Goal: Find specific page/section: Find specific page/section

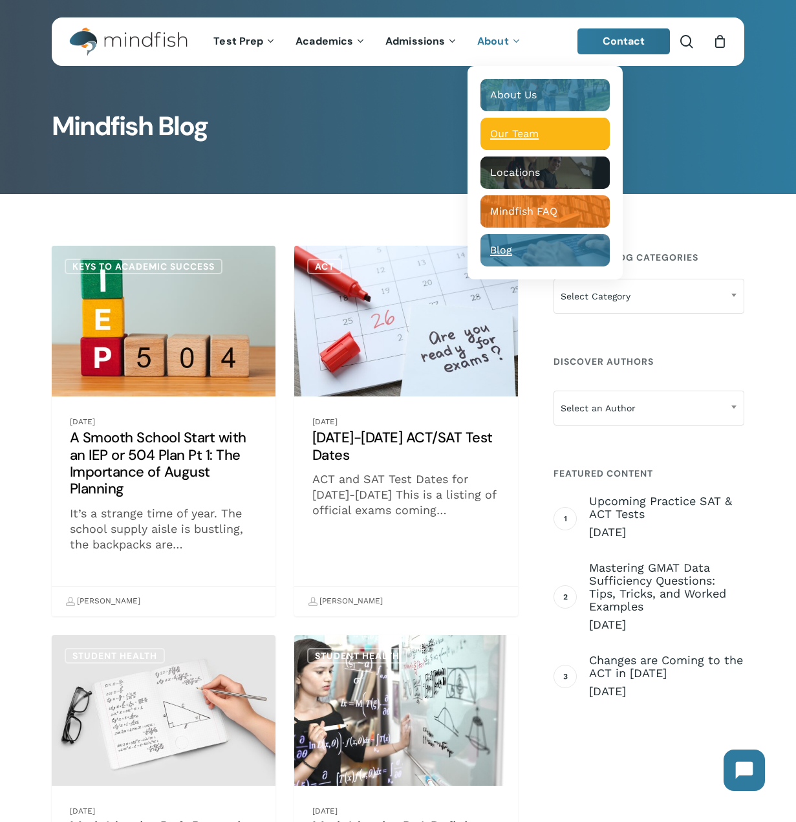
click at [511, 135] on span "Our Team" at bounding box center [514, 133] width 49 height 12
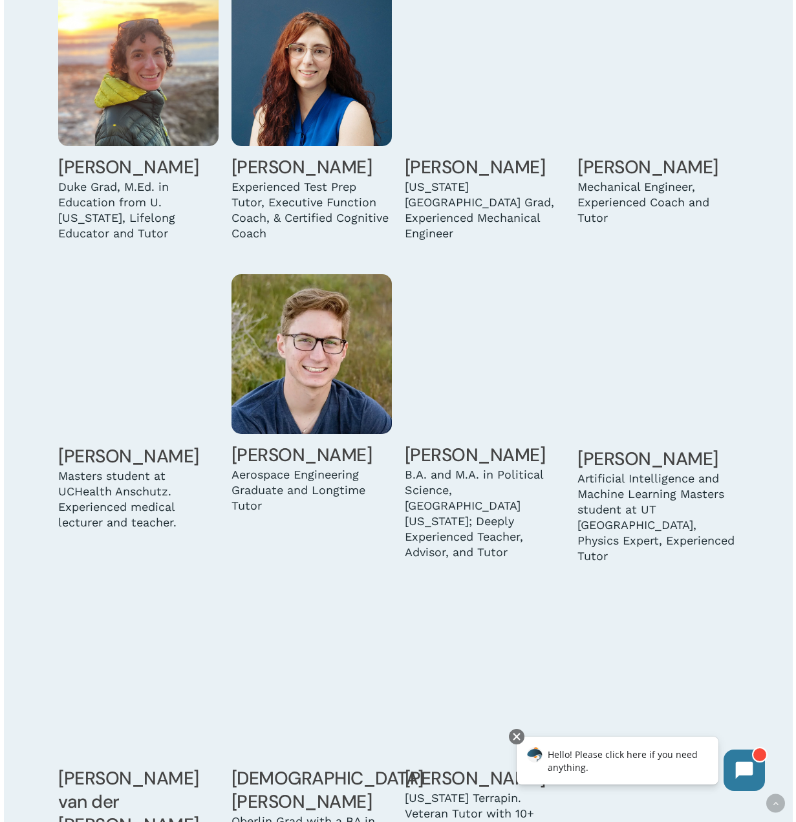
scroll to position [3169, 0]
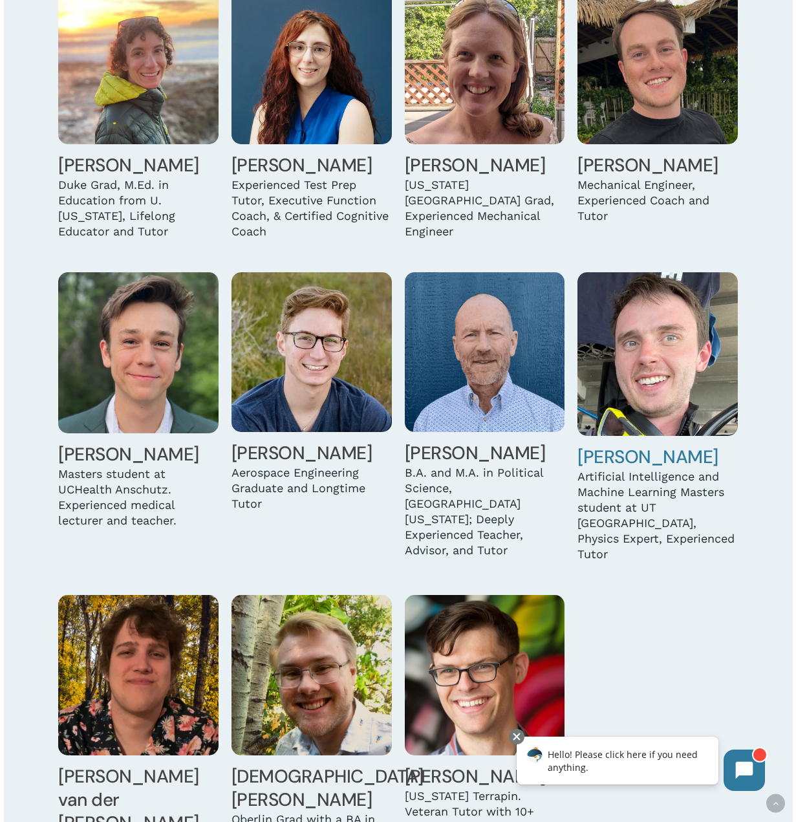
click at [671, 353] on img at bounding box center [658, 354] width 160 height 164
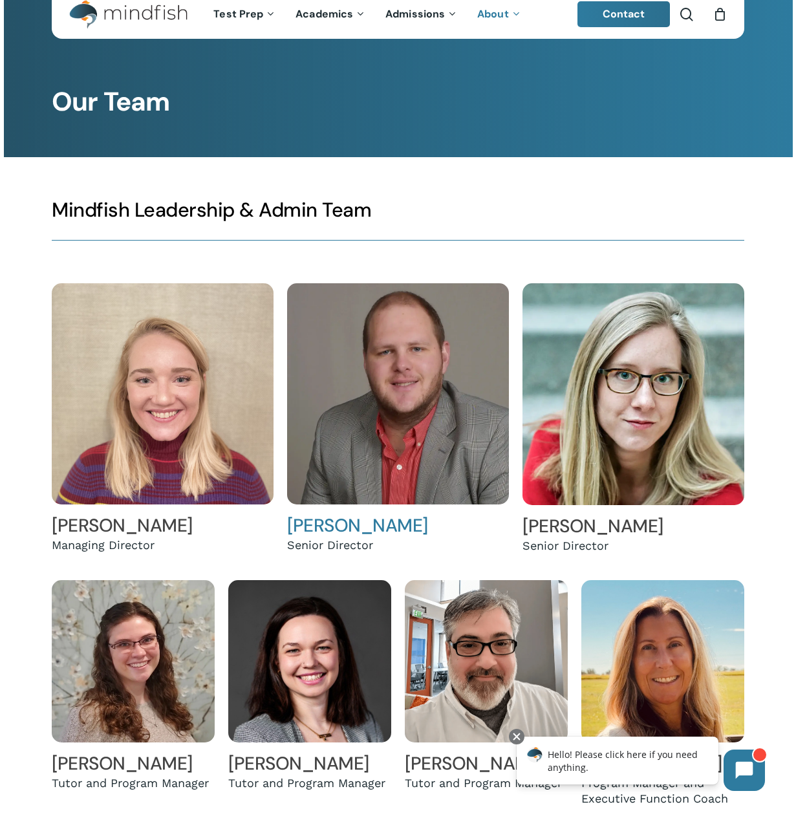
scroll to position [0, 0]
